Goal: Check status: Check status

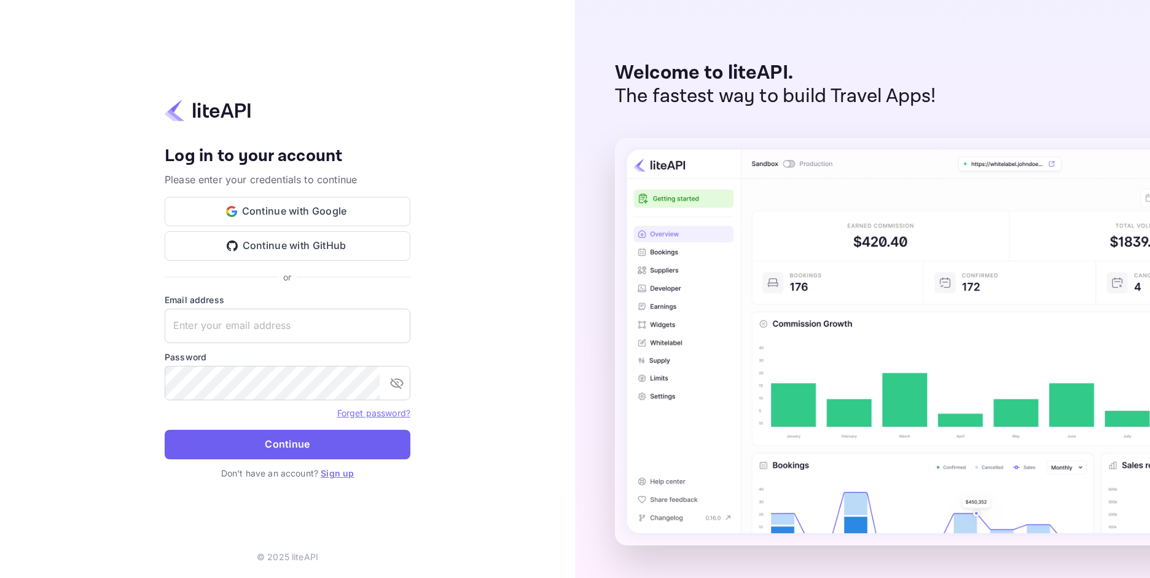
type input "[EMAIL_ADDRESS][DOMAIN_NAME]"
click at [253, 437] on button "Continue" at bounding box center [288, 443] width 246 height 29
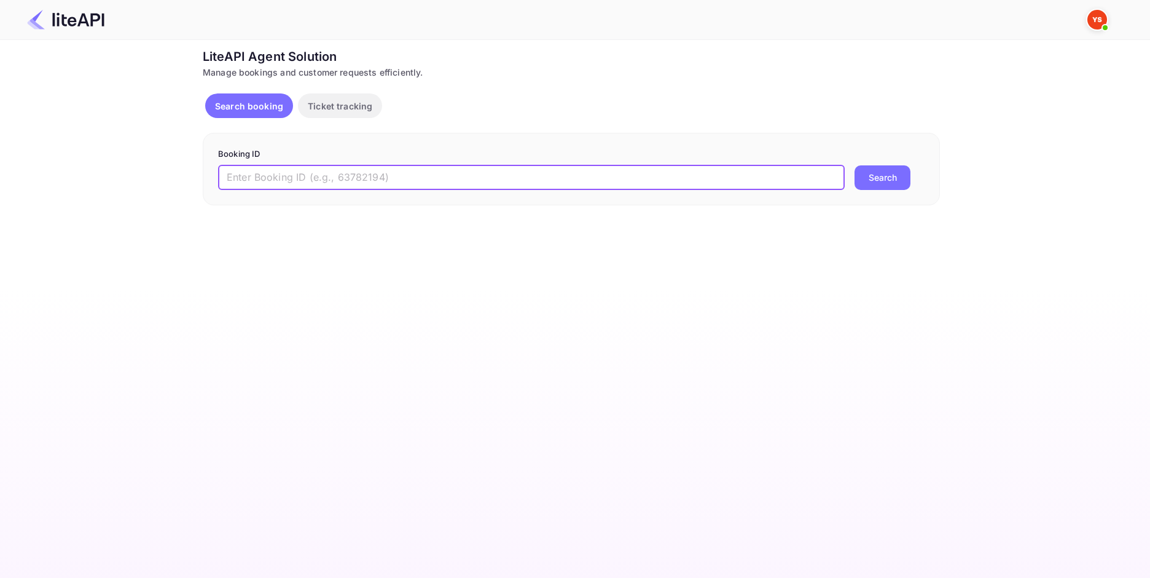
paste input "7895535"
type input "7895535"
click at [886, 178] on button "Search" at bounding box center [883, 177] width 56 height 25
